Goal: Task Accomplishment & Management: Use online tool/utility

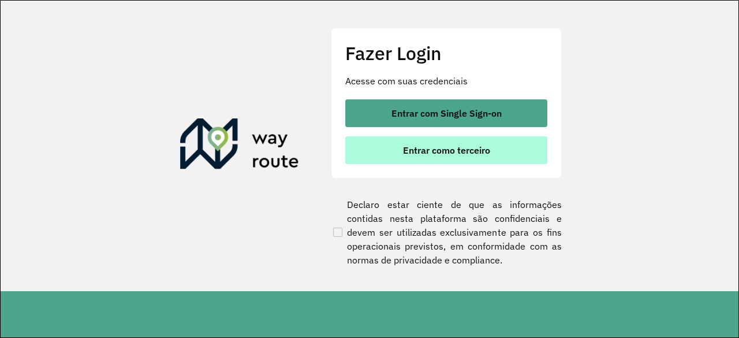
click at [457, 156] on button "Entrar como terceiro" at bounding box center [446, 150] width 202 height 28
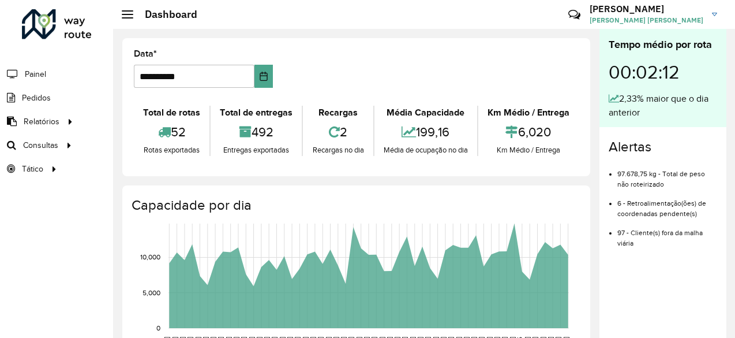
click at [329, 135] on icon at bounding box center [334, 131] width 11 height 13
click at [147, 144] on span "Roteirização" at bounding box center [154, 145] width 47 height 12
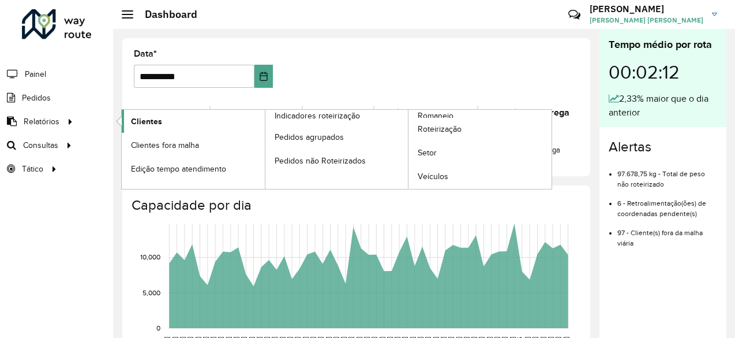
click at [151, 121] on span "Clientes" at bounding box center [146, 121] width 31 height 12
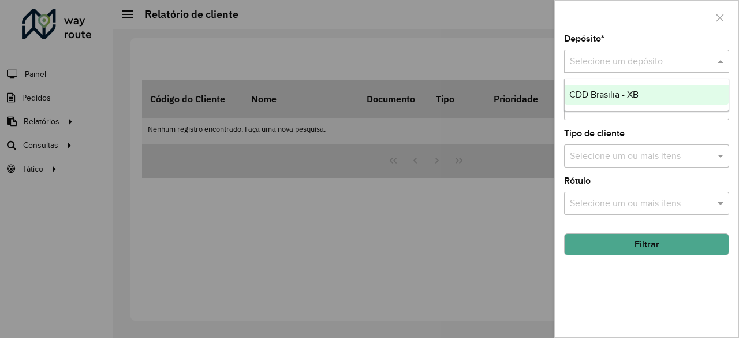
click at [627, 61] on input "text" at bounding box center [634, 62] width 130 height 14
click at [602, 100] on div "CDD Brasilia - XB" at bounding box center [646, 95] width 164 height 20
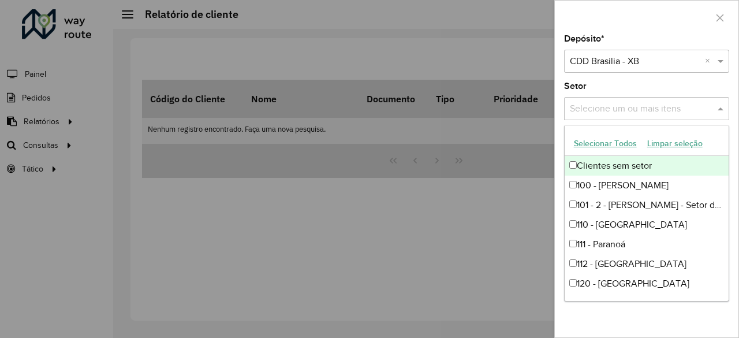
click at [676, 108] on input "text" at bounding box center [641, 109] width 148 height 14
click at [619, 147] on button "Selecionar Todos" at bounding box center [604, 143] width 73 height 18
click at [661, 86] on div "Setor Selecione um ou mais itens 54 itens selecionados ×" at bounding box center [646, 101] width 165 height 38
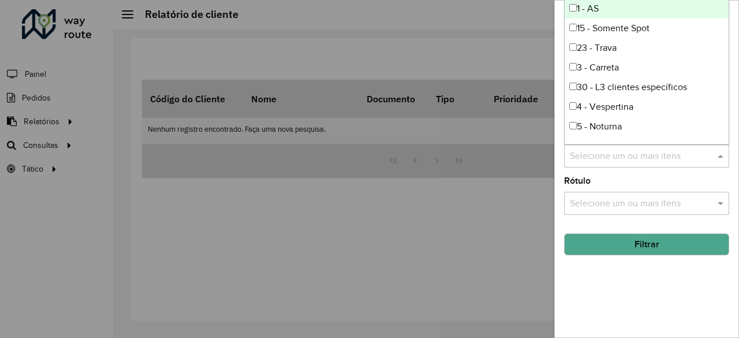
click at [660, 150] on input "text" at bounding box center [641, 156] width 148 height 14
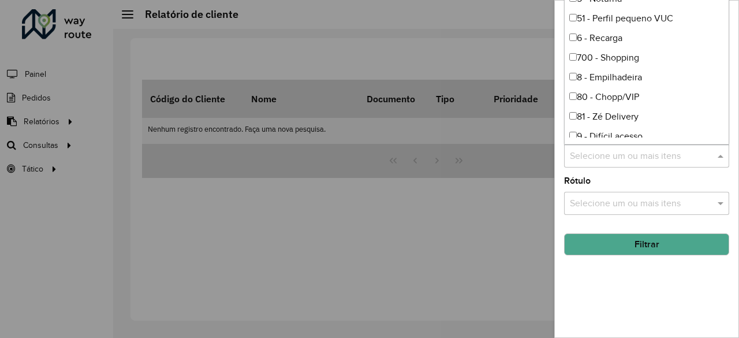
scroll to position [136, 0]
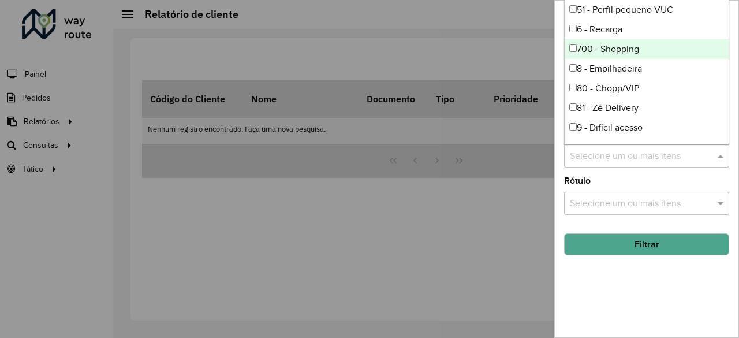
click at [579, 50] on div "700 - Shopping" at bounding box center [646, 49] width 164 height 20
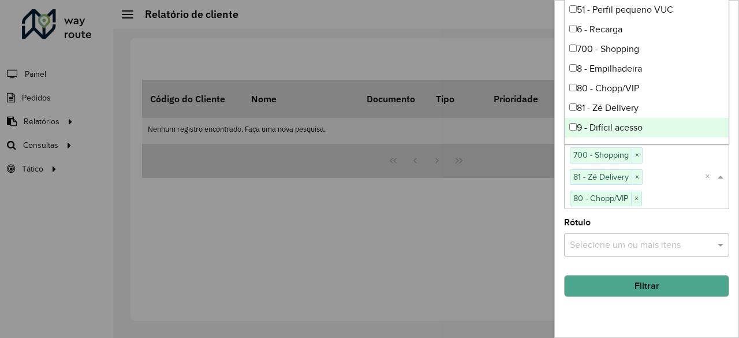
click at [698, 215] on div "Depósito * Selecione um depósito × CDD Brasilia - XB × Setor Selecione um ou ma…" at bounding box center [645, 186] width 183 height 302
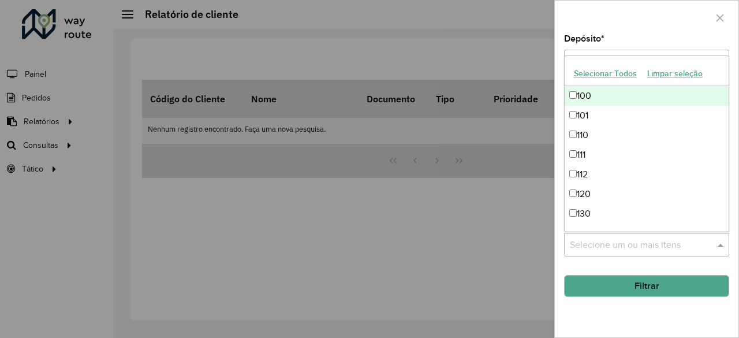
click at [704, 243] on input "text" at bounding box center [641, 245] width 148 height 14
click at [693, 31] on div at bounding box center [645, 18] width 183 height 34
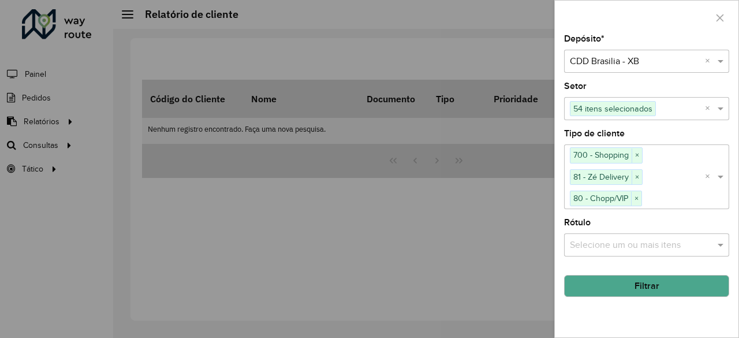
click at [648, 280] on button "Filtrar" at bounding box center [646, 286] width 165 height 22
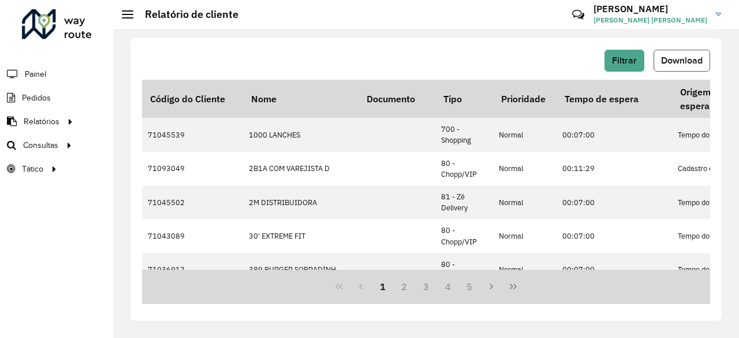
click at [685, 58] on span "Download" at bounding box center [682, 60] width 42 height 10
click at [631, 63] on span "Filtrar" at bounding box center [624, 60] width 25 height 10
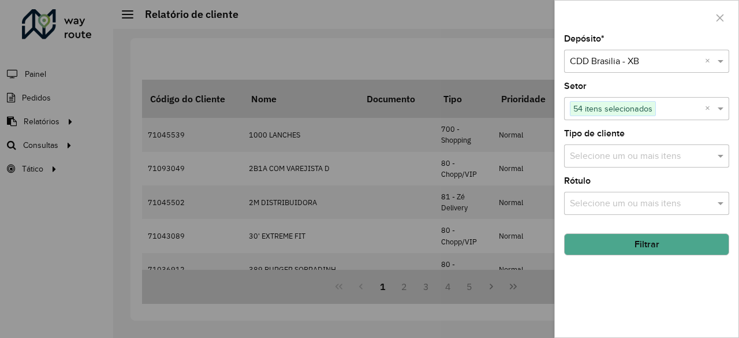
click at [651, 244] on button "Filtrar" at bounding box center [646, 244] width 165 height 22
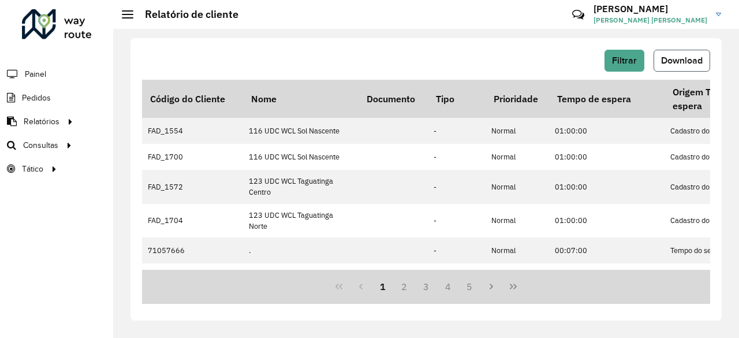
click at [691, 58] on span "Download" at bounding box center [682, 60] width 42 height 10
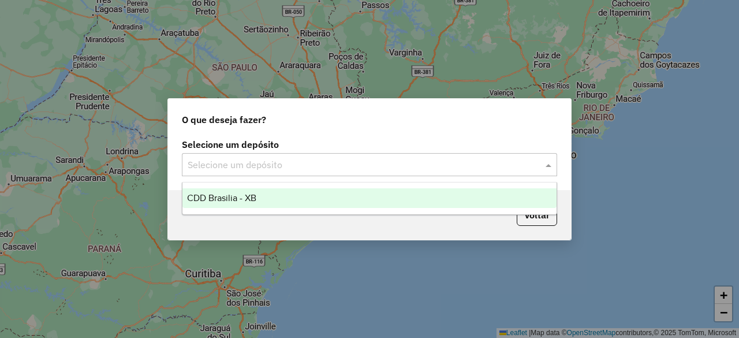
click at [364, 164] on input "text" at bounding box center [358, 165] width 340 height 14
click at [331, 194] on div "CDD Brasilia - XB" at bounding box center [368, 198] width 373 height 20
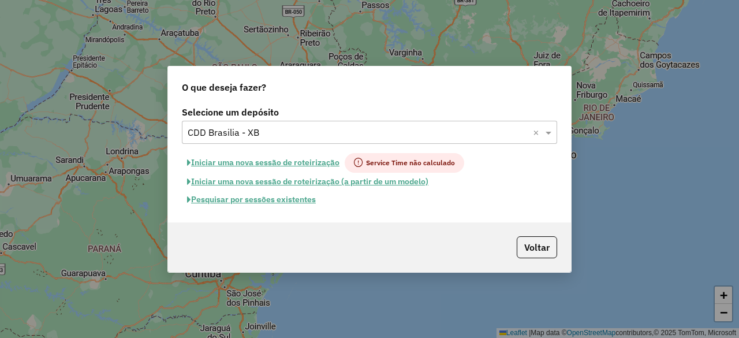
click at [258, 201] on button "Pesquisar por sessões existentes" at bounding box center [251, 199] width 139 height 18
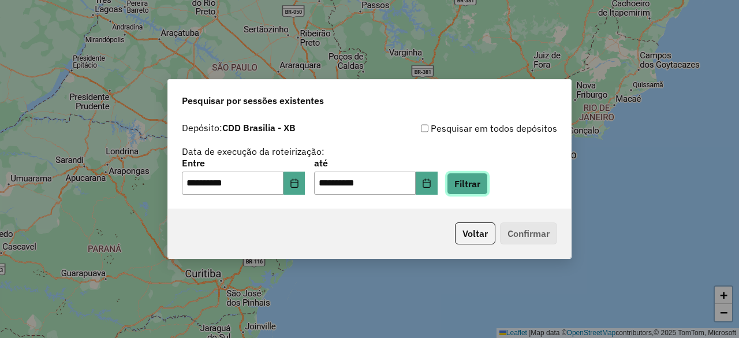
click at [488, 183] on button "Filtrar" at bounding box center [467, 184] width 41 height 22
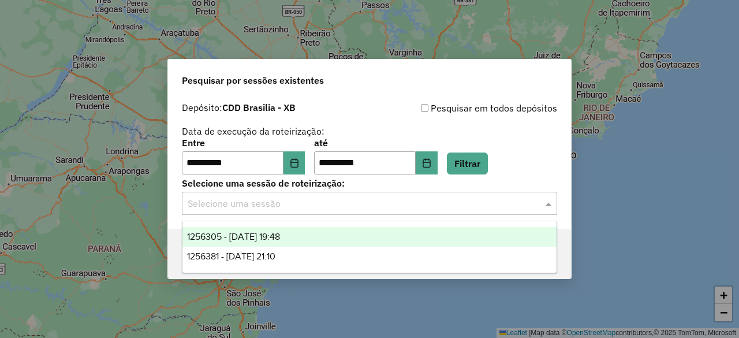
click at [408, 205] on input "text" at bounding box center [358, 204] width 340 height 14
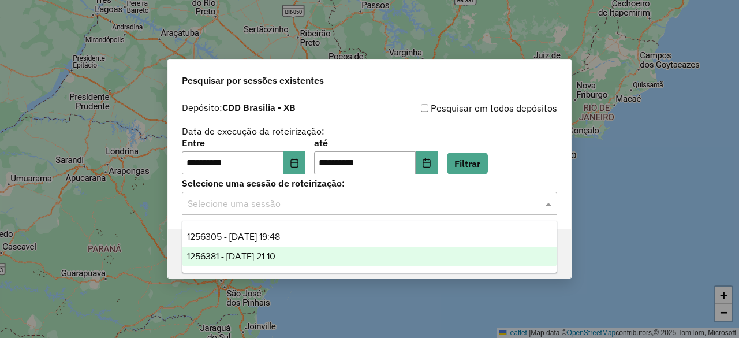
click at [344, 264] on div "1256381 - [DATE] 21:10" at bounding box center [368, 256] width 373 height 20
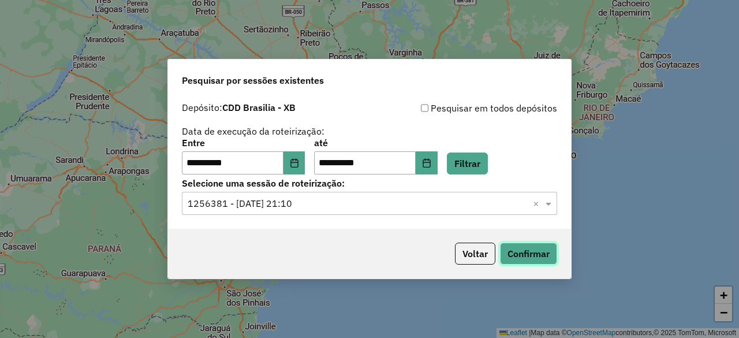
click at [537, 252] on button "Confirmar" at bounding box center [528, 253] width 57 height 22
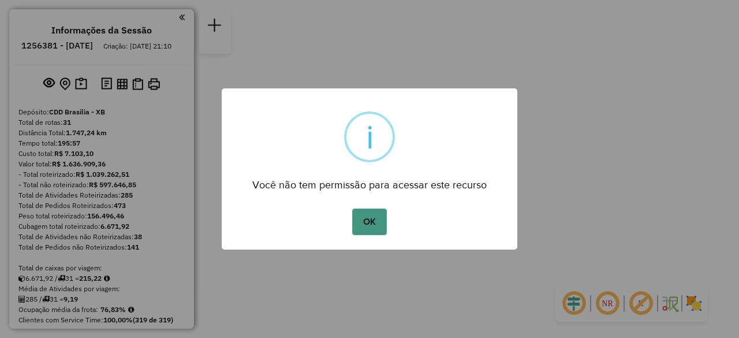
click at [363, 222] on button "OK" at bounding box center [369, 221] width 34 height 27
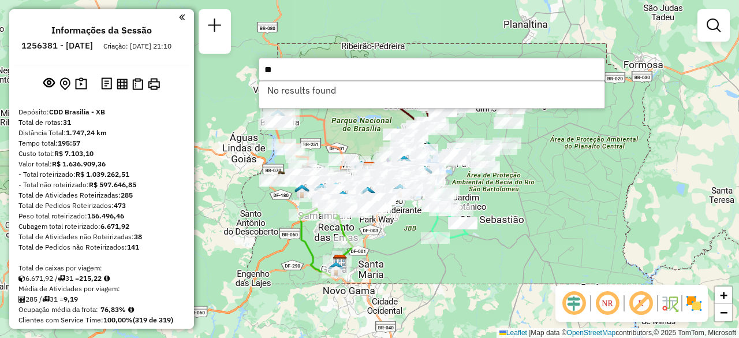
type input "*"
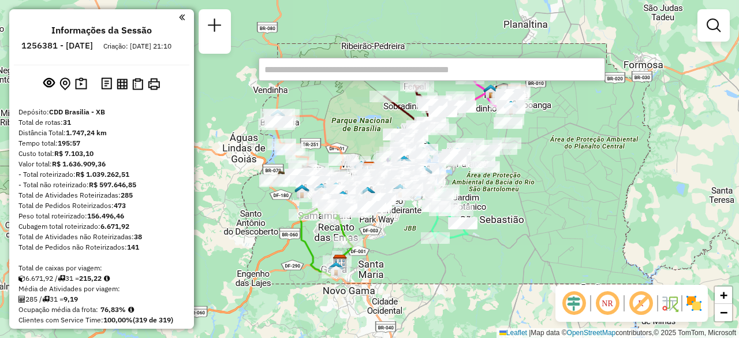
click at [582, 200] on div "Janela de atendimento Grade de atendimento Capacidade Transportadoras Veículos …" at bounding box center [369, 169] width 739 height 338
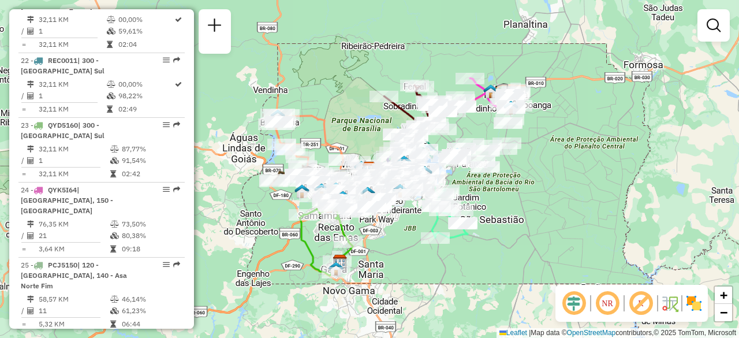
scroll to position [1842, 0]
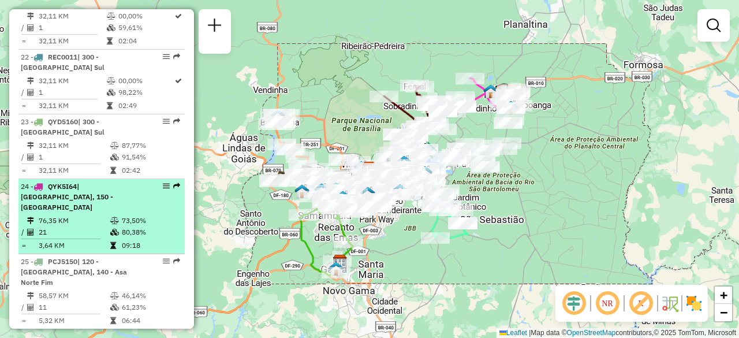
click at [98, 215] on td "76,35 KM" at bounding box center [74, 221] width 72 height 12
select select "**********"
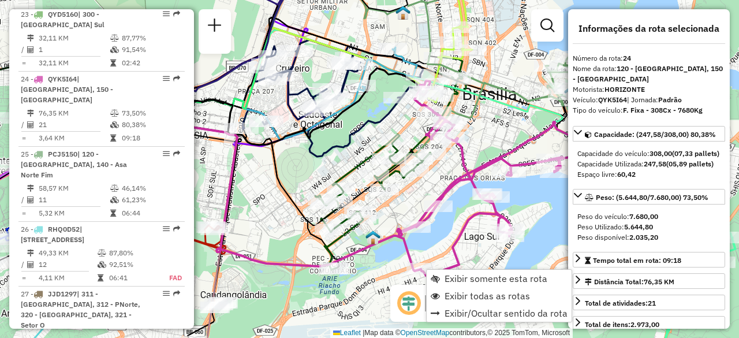
scroll to position [2007, 0]
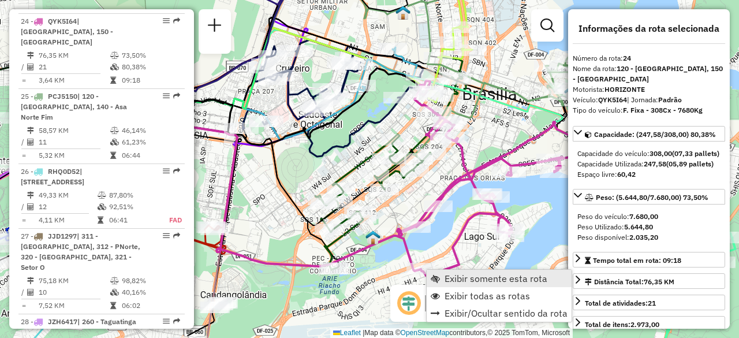
click at [444, 273] on span "Exibir somente esta rota" at bounding box center [495, 277] width 103 height 9
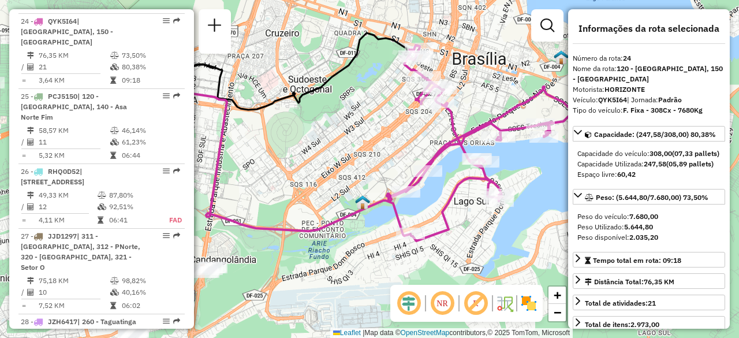
drag, startPoint x: 389, startPoint y: 208, endPoint x: 375, endPoint y: 176, distance: 35.4
click at [375, 176] on div "Janela de atendimento Grade de atendimento Capacidade Transportadoras Veículos …" at bounding box center [369, 169] width 739 height 338
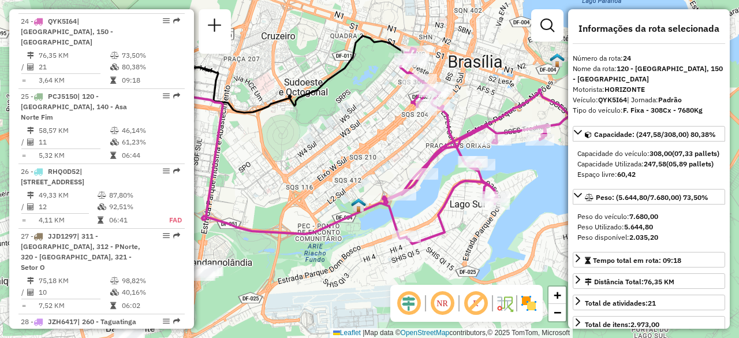
click at [449, 312] on em at bounding box center [442, 303] width 28 height 28
click at [408, 302] on em at bounding box center [409, 303] width 28 height 28
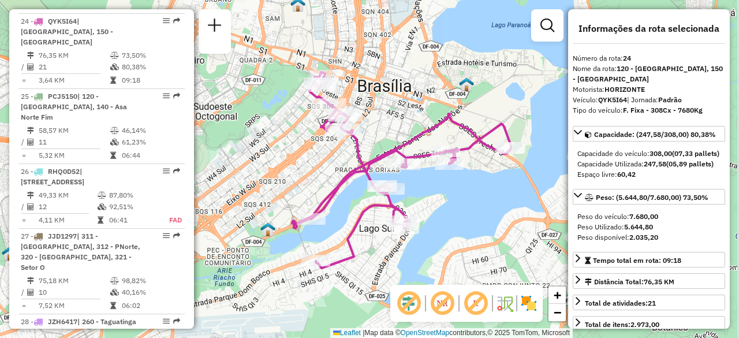
drag, startPoint x: 494, startPoint y: 234, endPoint x: 404, endPoint y: 258, distance: 93.8
click at [404, 258] on div "Janela de atendimento Grade de atendimento Capacidade Transportadoras Veículos …" at bounding box center [369, 169] width 739 height 338
click at [557, 298] on span "+" at bounding box center [557, 294] width 8 height 14
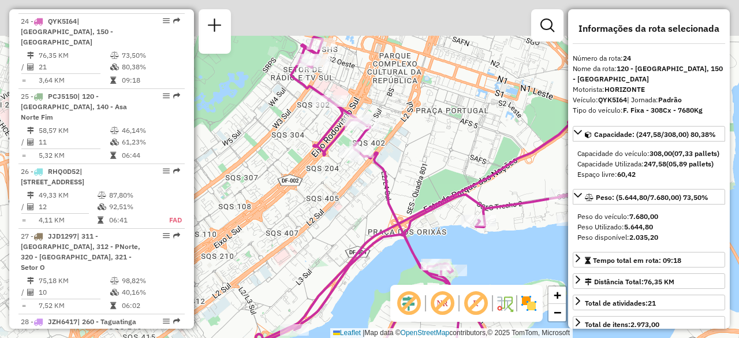
drag, startPoint x: 344, startPoint y: 53, endPoint x: 408, endPoint y: 152, distance: 118.4
click at [408, 152] on div "Janela de atendimento Grade de atendimento Capacidade Transportadoras Veículos …" at bounding box center [369, 169] width 739 height 338
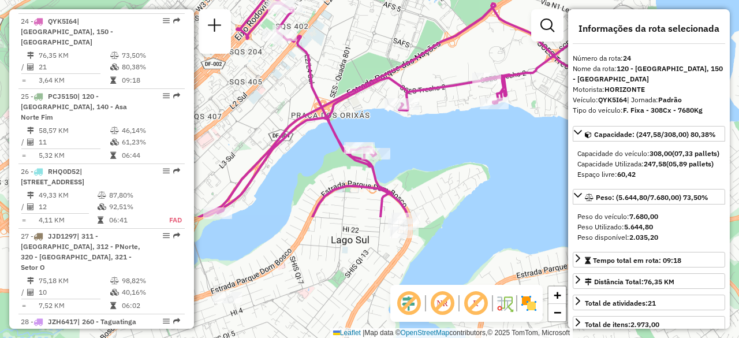
drag, startPoint x: 487, startPoint y: 192, endPoint x: 358, endPoint y: 39, distance: 200.6
click at [358, 39] on div "Janela de atendimento Grade de atendimento Capacidade Transportadoras Veículos …" at bounding box center [369, 169] width 739 height 338
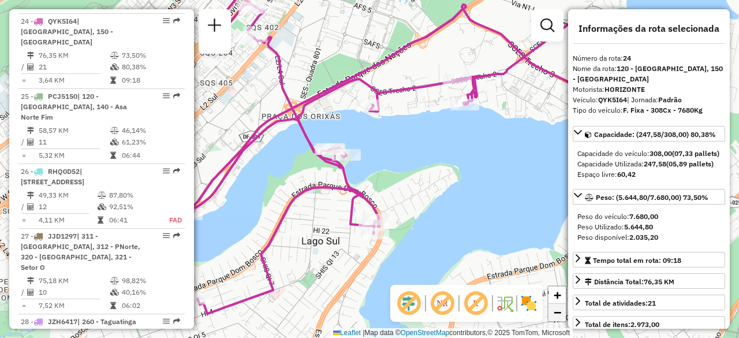
click at [563, 314] on link "−" at bounding box center [556, 311] width 17 height 17
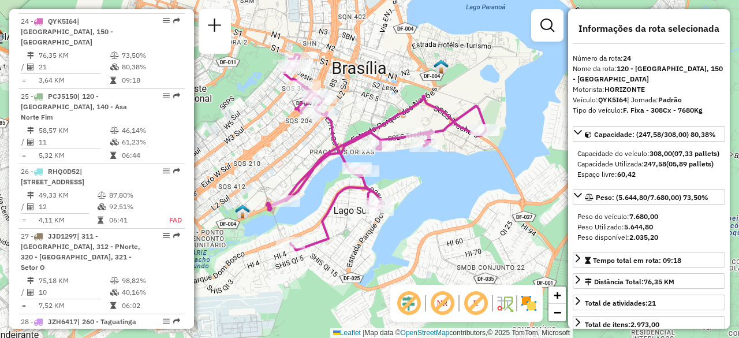
drag, startPoint x: 437, startPoint y: 161, endPoint x: 465, endPoint y: 191, distance: 41.2
click at [465, 191] on div "Janela de atendimento Grade de atendimento Capacidade Transportadoras Veículos …" at bounding box center [369, 169] width 739 height 338
